Goal: Find specific page/section: Find specific page/section

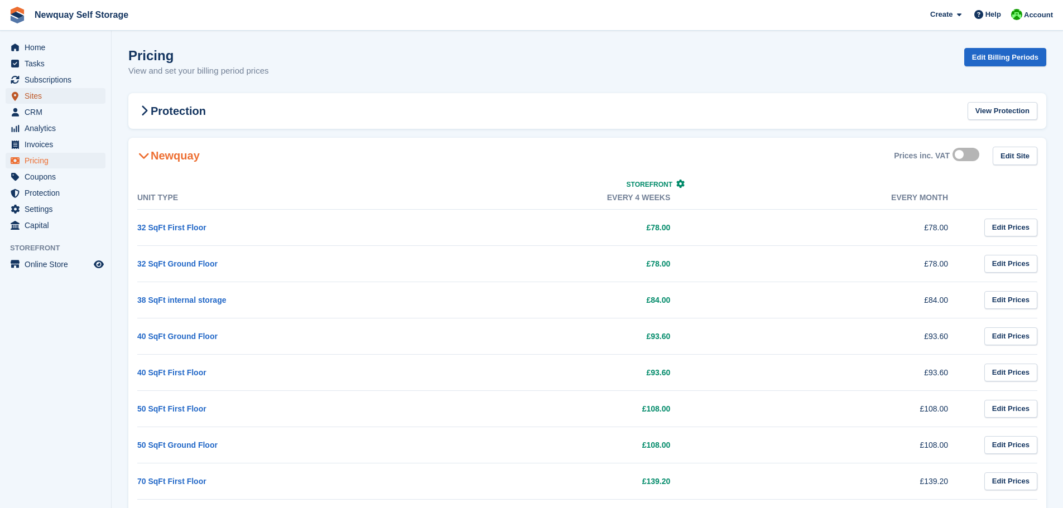
click at [33, 99] on span "Sites" at bounding box center [58, 96] width 67 height 16
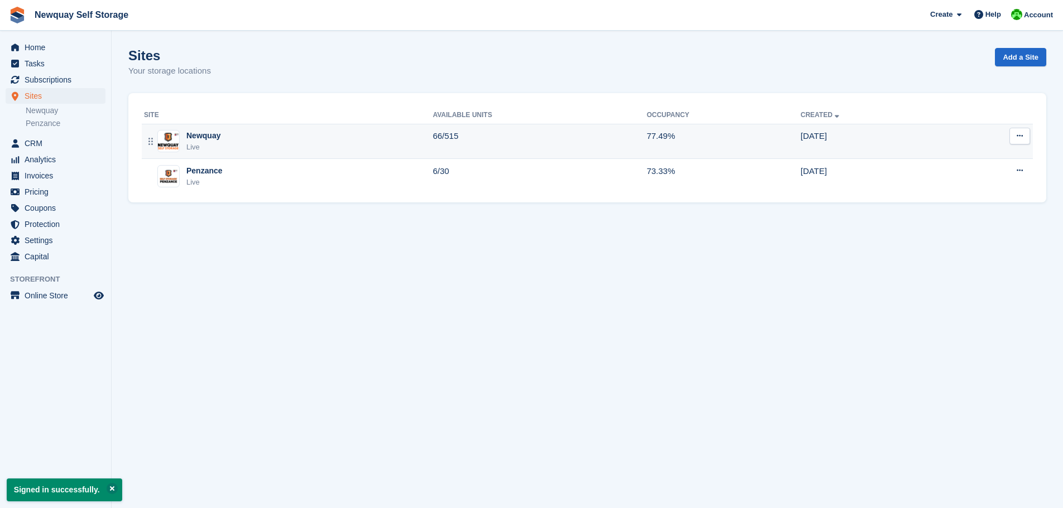
click at [202, 142] on div "Live" at bounding box center [203, 147] width 34 height 11
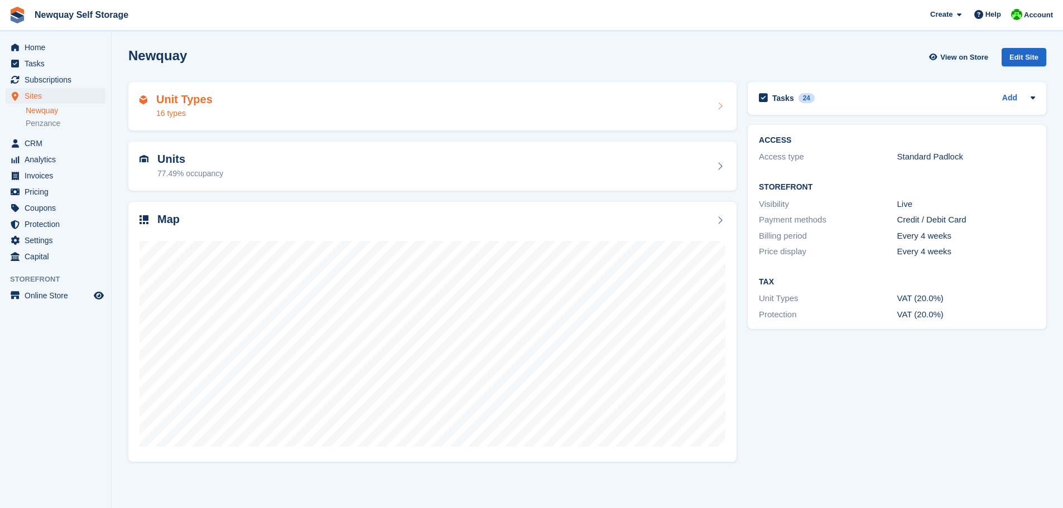
click at [178, 115] on div "16 types" at bounding box center [184, 114] width 56 height 12
